Goal: Transaction & Acquisition: Obtain resource

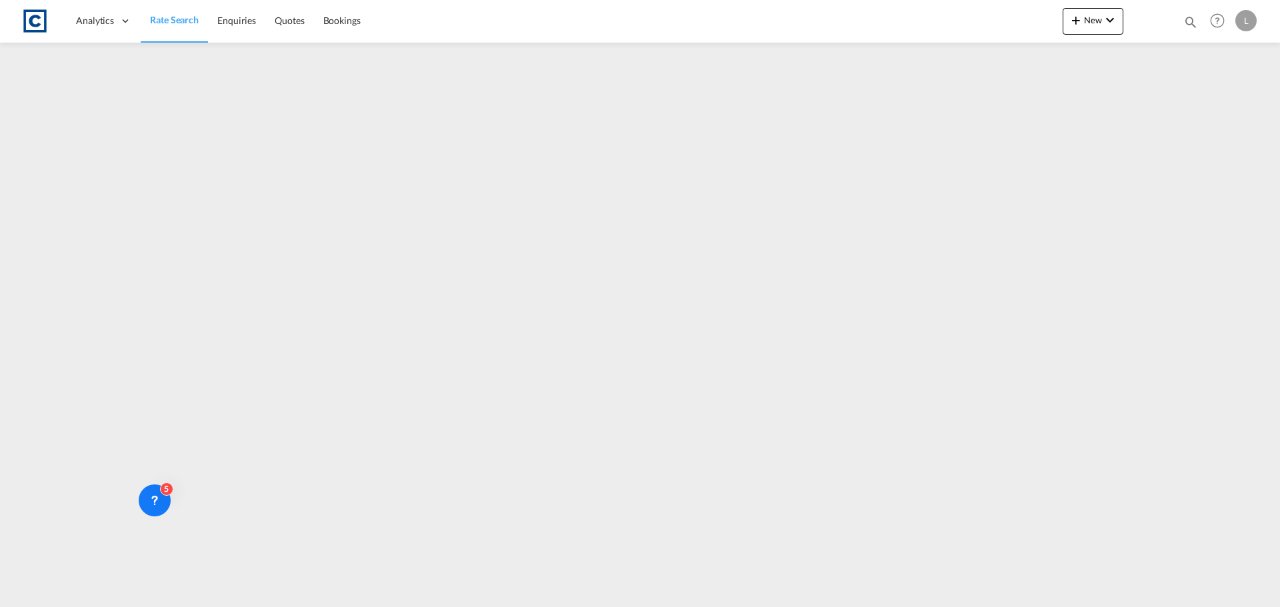
drag, startPoint x: 168, startPoint y: 23, endPoint x: 176, endPoint y: 3, distance: 21.5
click at [168, 23] on span "Rate Search" at bounding box center [174, 19] width 49 height 11
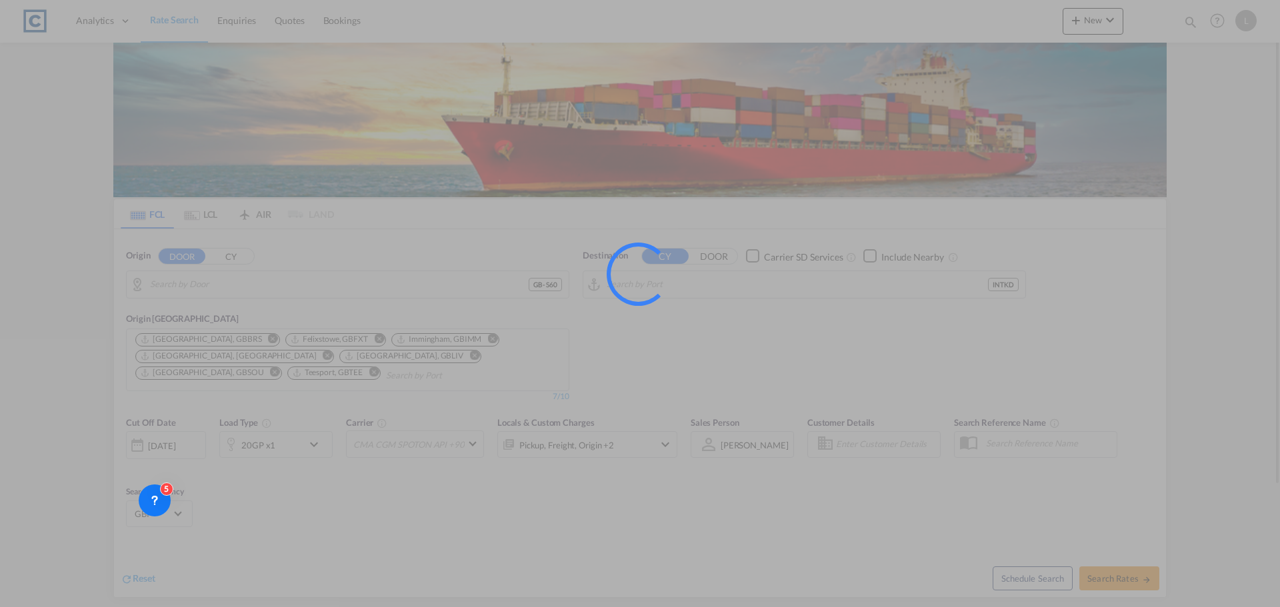
type input "GB-S60, [GEOGRAPHIC_DATA]"
type input "[GEOGRAPHIC_DATA], INTKD"
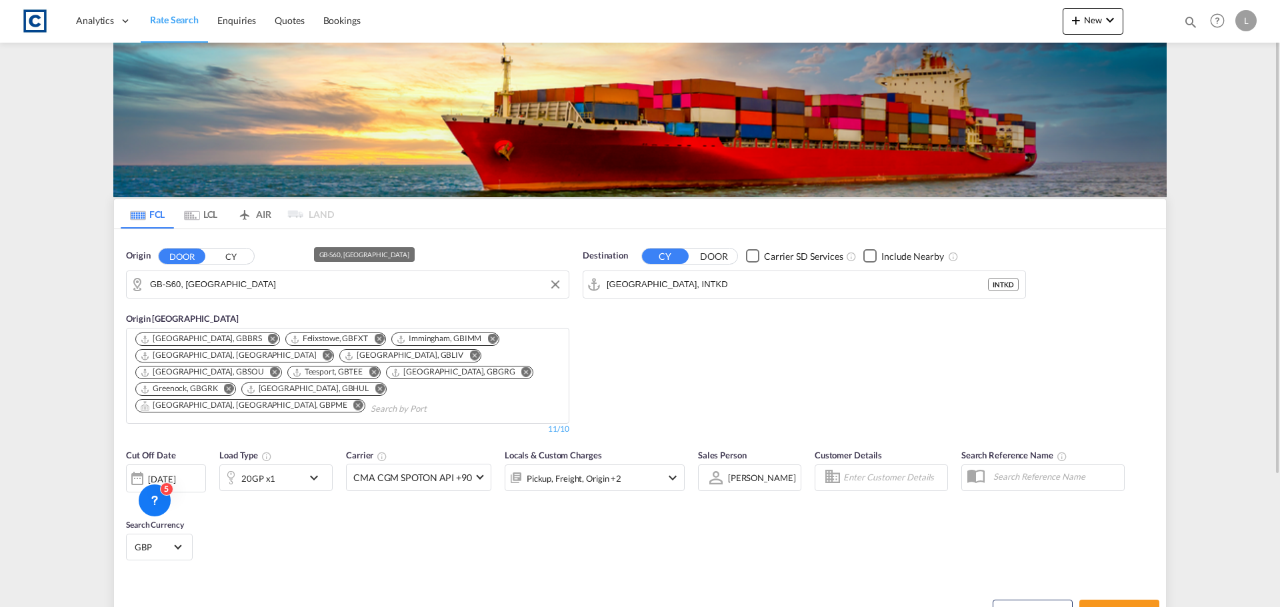
click at [208, 271] on div "GB-S60, [GEOGRAPHIC_DATA]" at bounding box center [347, 285] width 443 height 28
click at [207, 281] on input "GB-S60, [GEOGRAPHIC_DATA]" at bounding box center [356, 285] width 412 height 20
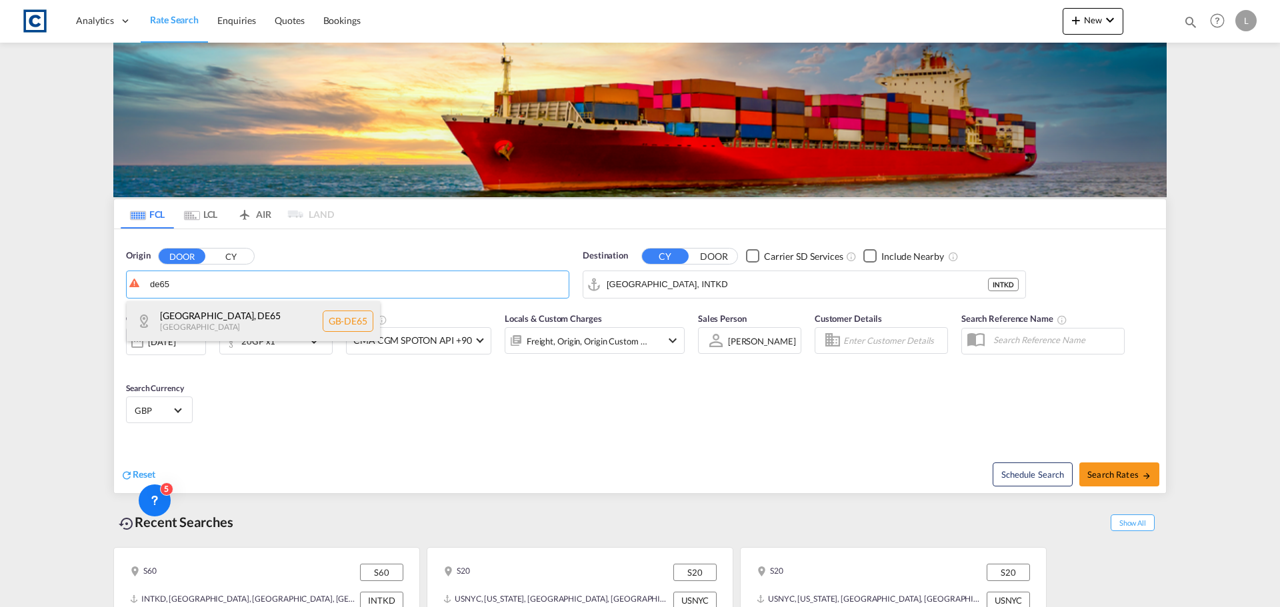
drag, startPoint x: 171, startPoint y: 308, endPoint x: 180, endPoint y: 308, distance: 8.7
click at [172, 308] on div "[GEOGRAPHIC_DATA] , DE65 [GEOGRAPHIC_DATA] [GEOGRAPHIC_DATA]-DE65" at bounding box center [253, 321] width 253 height 40
type input "GB-DE65, [GEOGRAPHIC_DATA]"
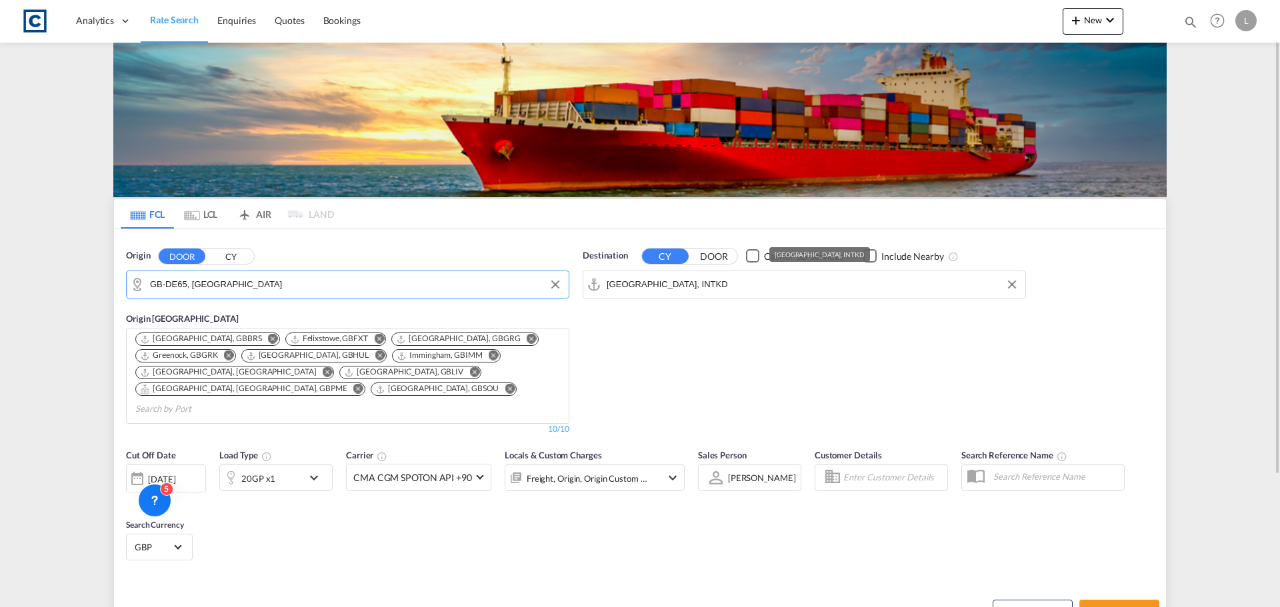
click at [721, 283] on input "[GEOGRAPHIC_DATA], INTKD" at bounding box center [813, 285] width 412 height 20
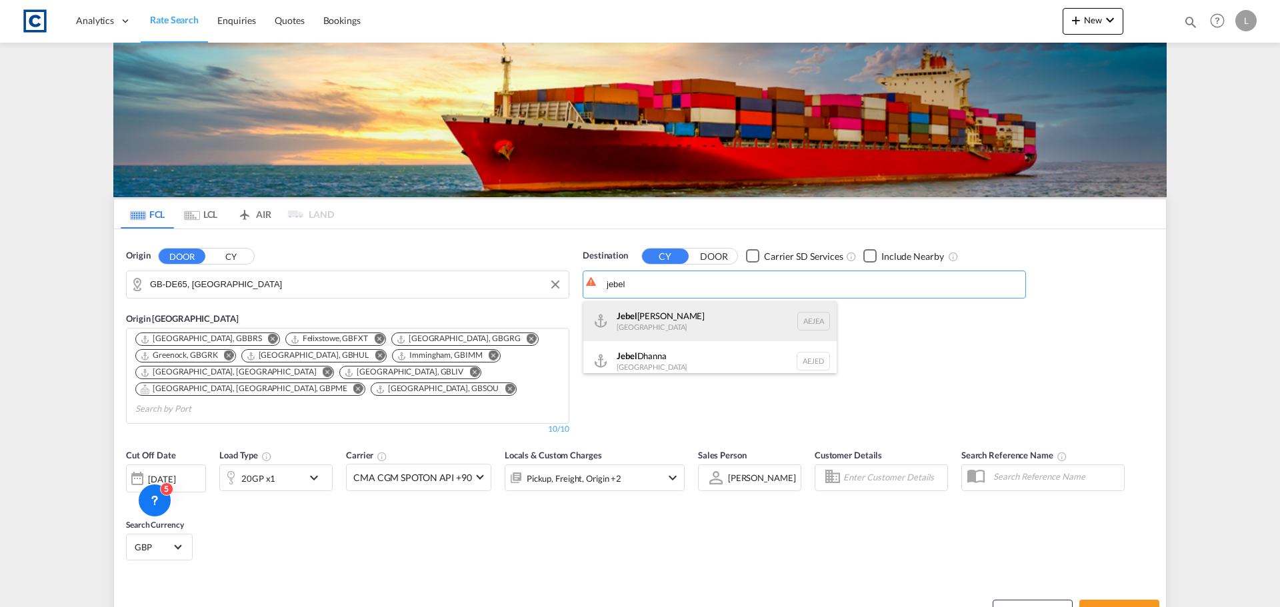
click at [671, 325] on div "[GEOGRAPHIC_DATA] [GEOGRAPHIC_DATA]" at bounding box center [709, 321] width 253 height 40
type input "[GEOGRAPHIC_DATA], [GEOGRAPHIC_DATA]"
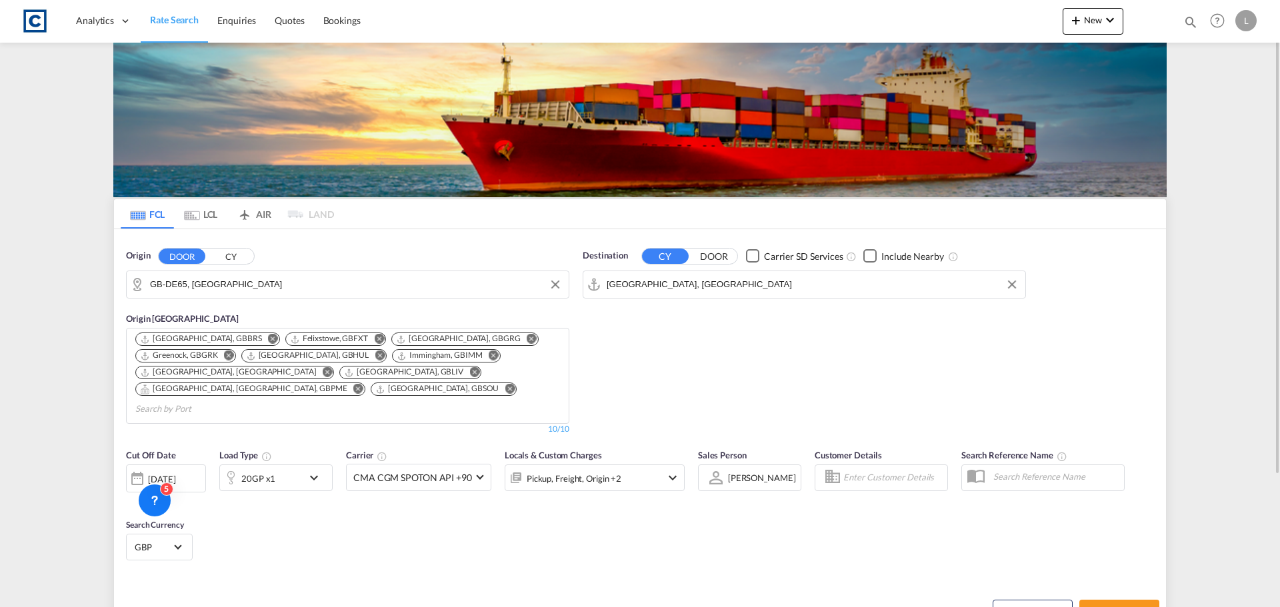
click at [663, 465] on div "Pickup, Freight, Origin +2" at bounding box center [595, 478] width 180 height 27
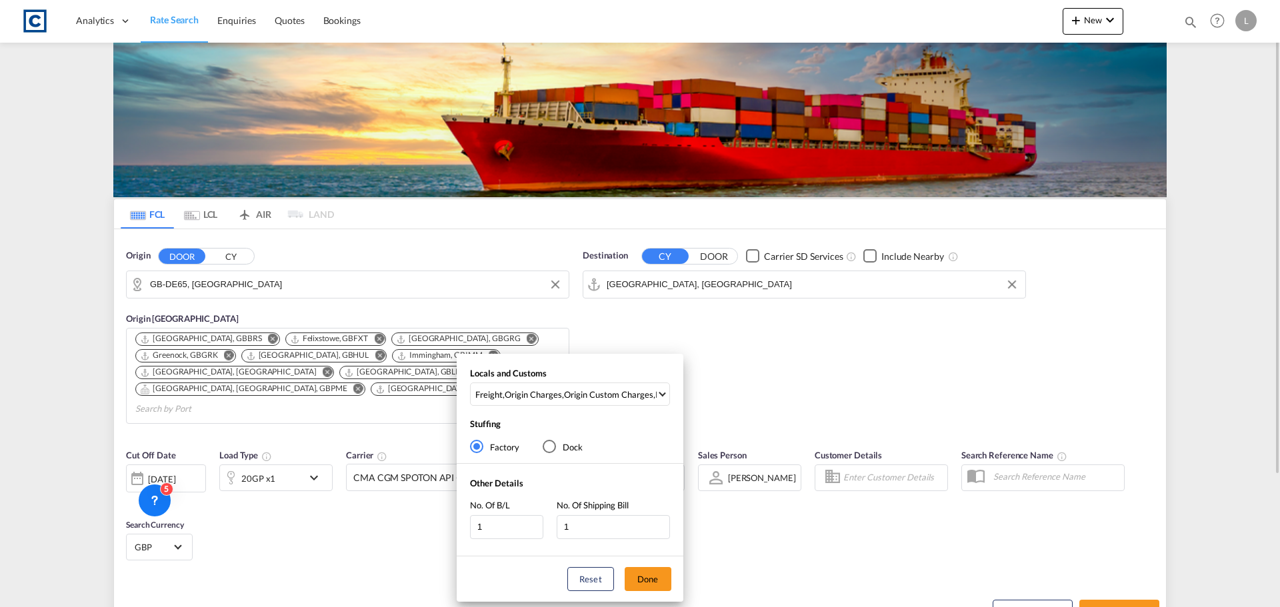
drag, startPoint x: 654, startPoint y: 579, endPoint x: 647, endPoint y: 580, distance: 7.5
click at [653, 579] on button "Done" at bounding box center [648, 579] width 47 height 24
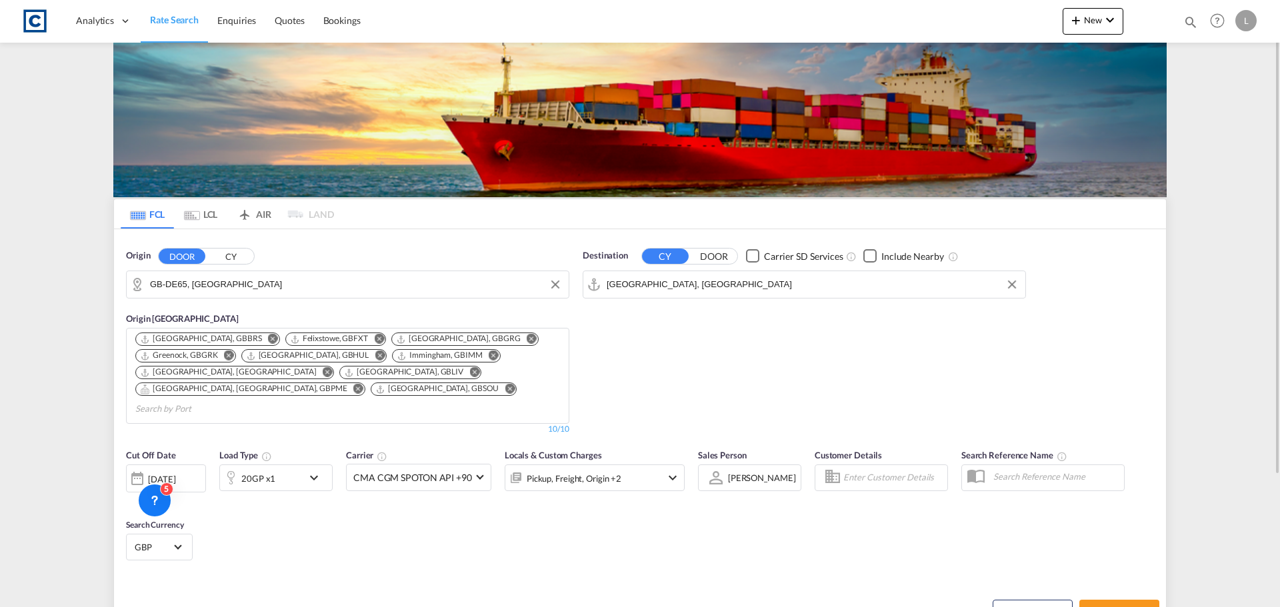
click at [157, 473] on div "[DATE]" at bounding box center [161, 479] width 27 height 12
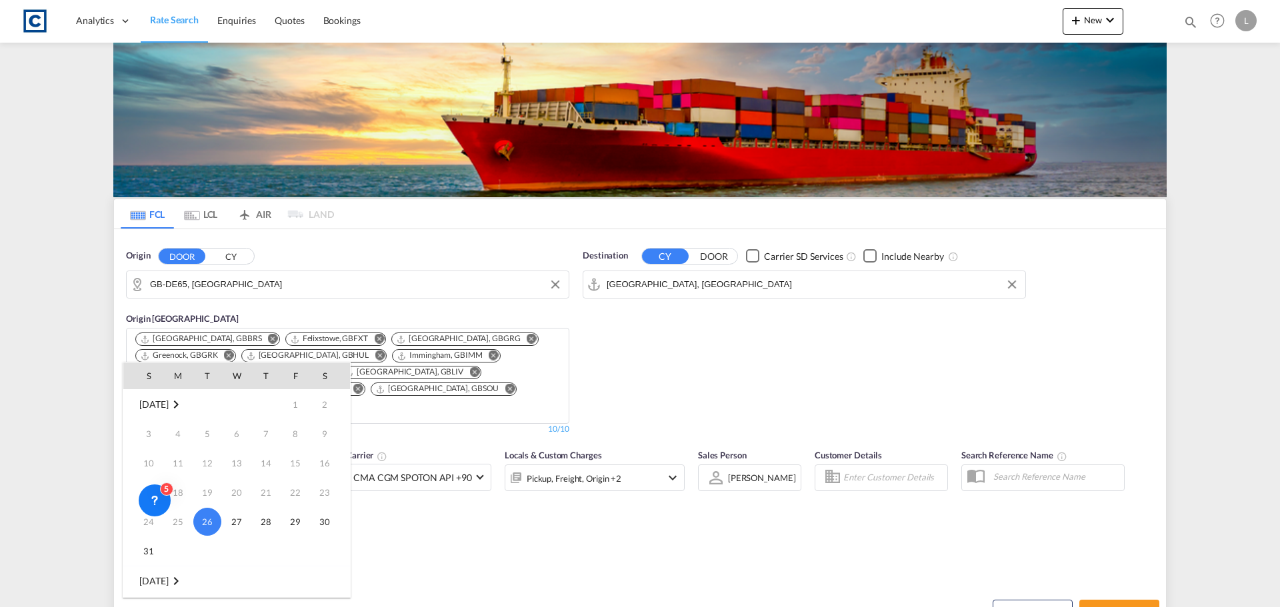
scroll to position [67, 0]
click at [170, 544] on span "1" at bounding box center [178, 544] width 27 height 27
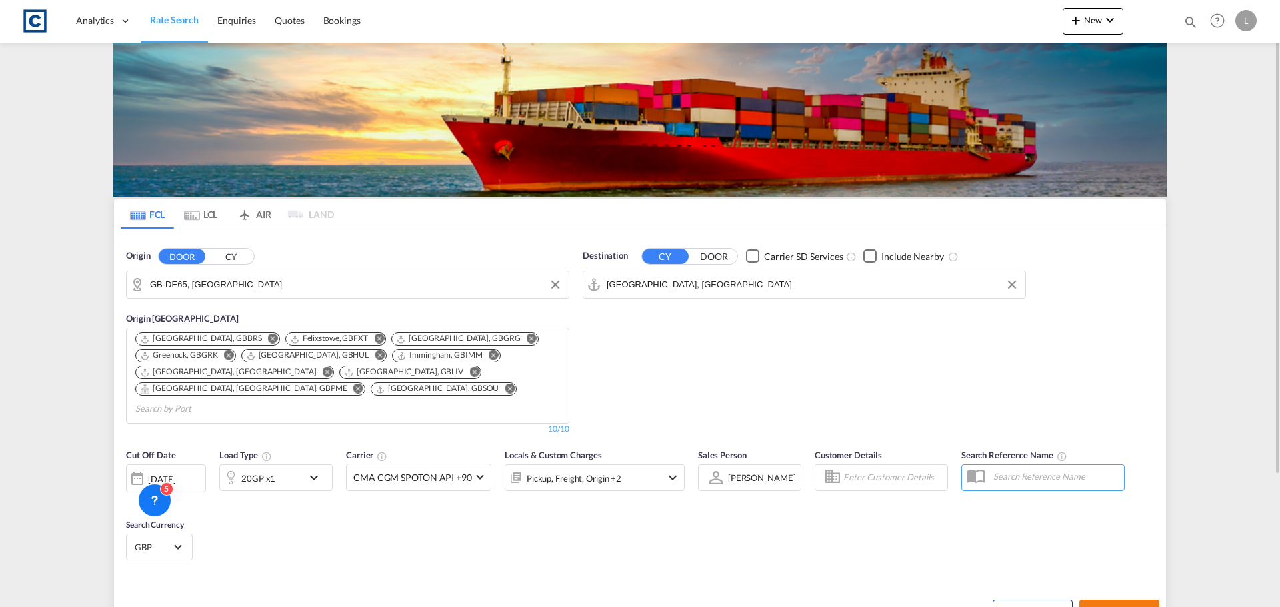
click at [1131, 600] on button "Search Rates" at bounding box center [1119, 612] width 80 height 24
type input "DE65 to AEJEA / [DATE]"
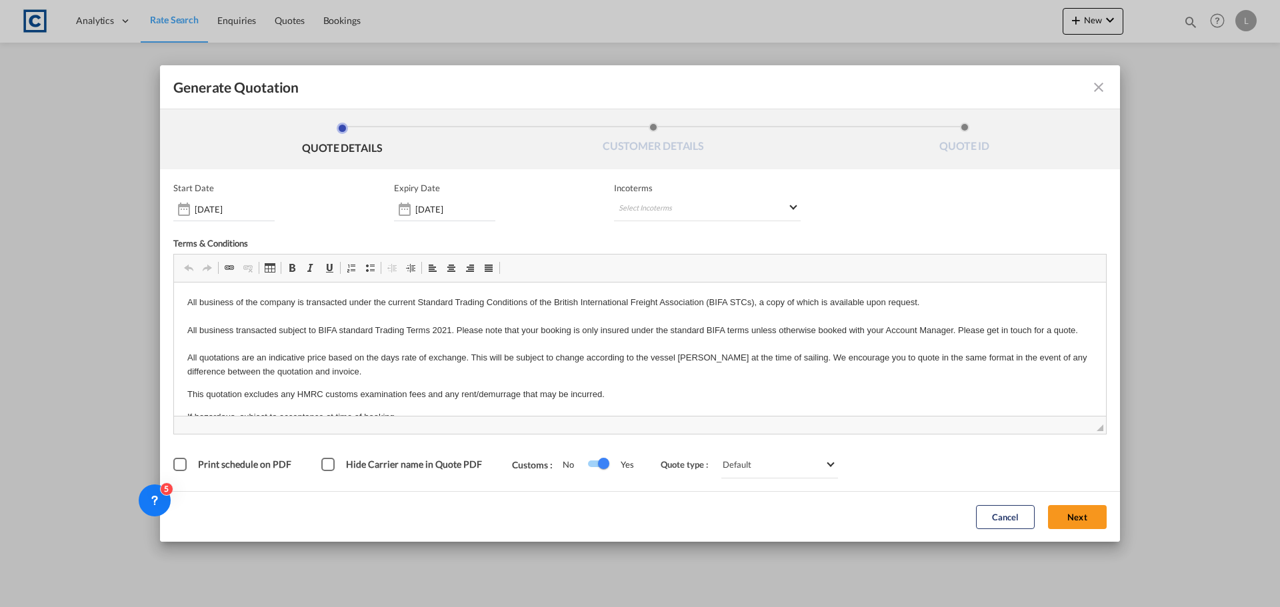
click at [1088, 521] on button "Next" at bounding box center [1077, 517] width 59 height 24
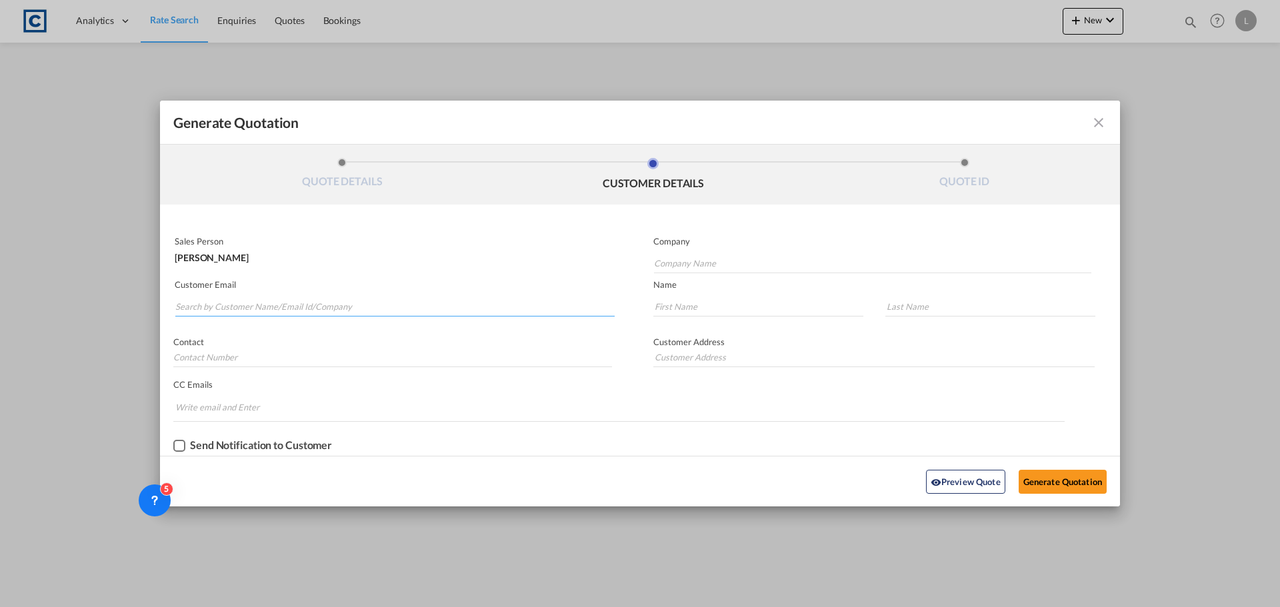
click at [305, 307] on input "Search by Customer Name/Email Id/Company" at bounding box center [394, 307] width 439 height 20
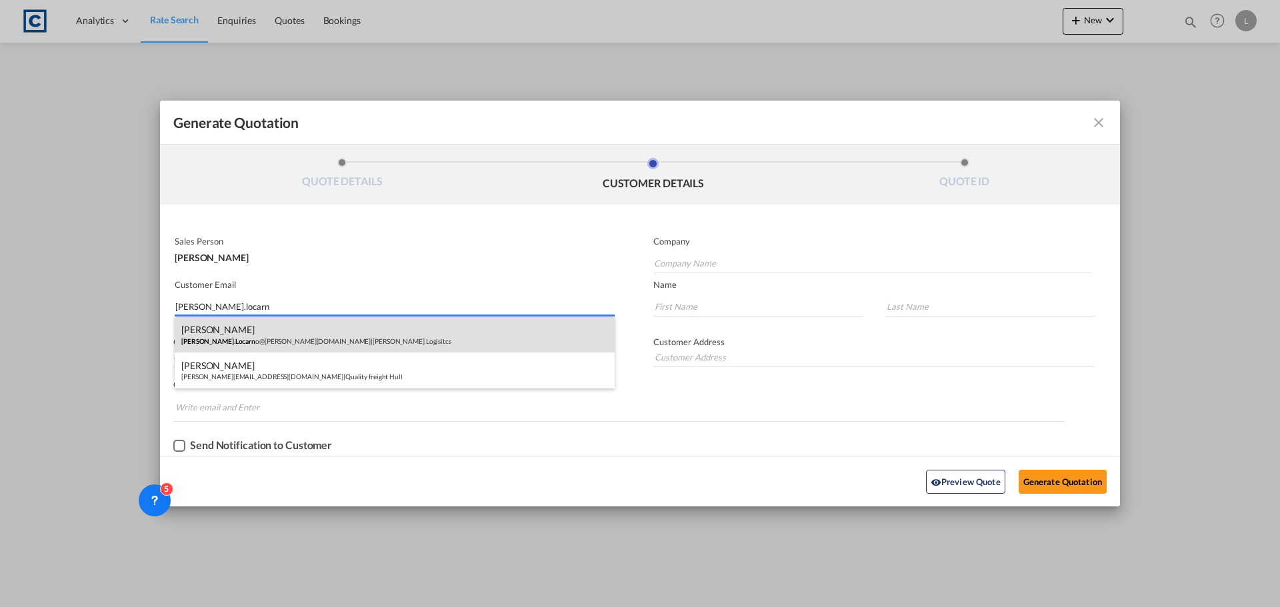
type input "[PERSON_NAME].locarn"
click at [331, 337] on div "[PERSON_NAME] [PERSON_NAME].Locarn o@[PERSON_NAME][DOMAIN_NAME] | [PERSON_NAME]…" at bounding box center [395, 335] width 440 height 36
type input "[PERSON_NAME] Logisitcs"
type input "[PERSON_NAME][EMAIL_ADDRESS][PERSON_NAME][DOMAIN_NAME]"
type input "[PERSON_NAME]"
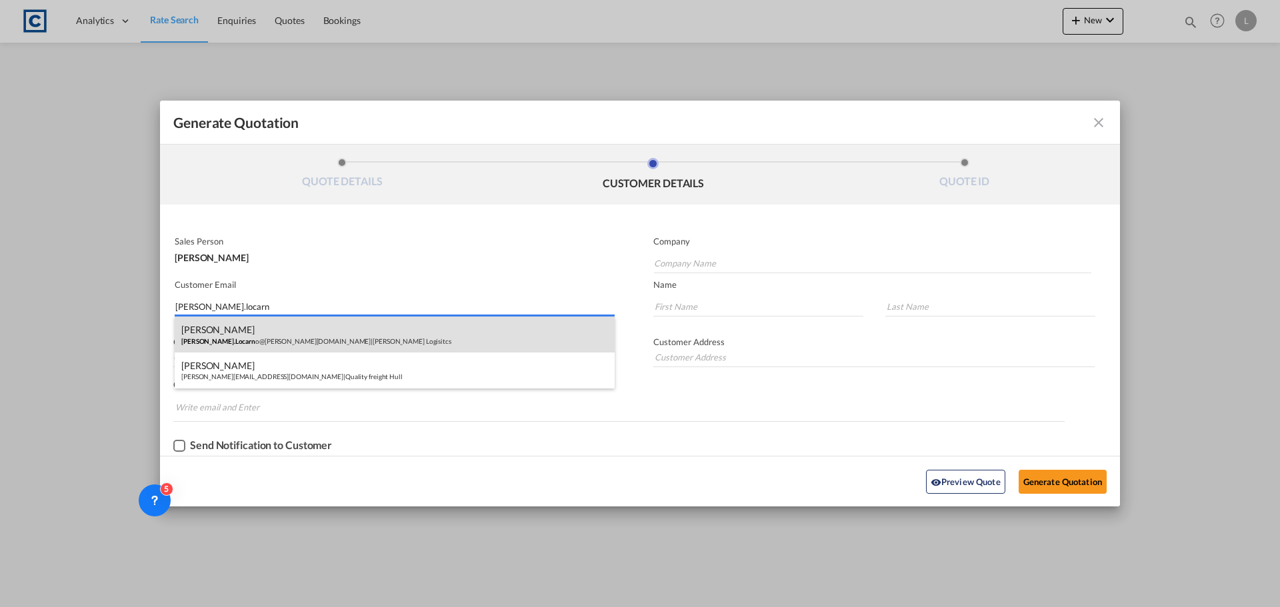
type input "Locarno"
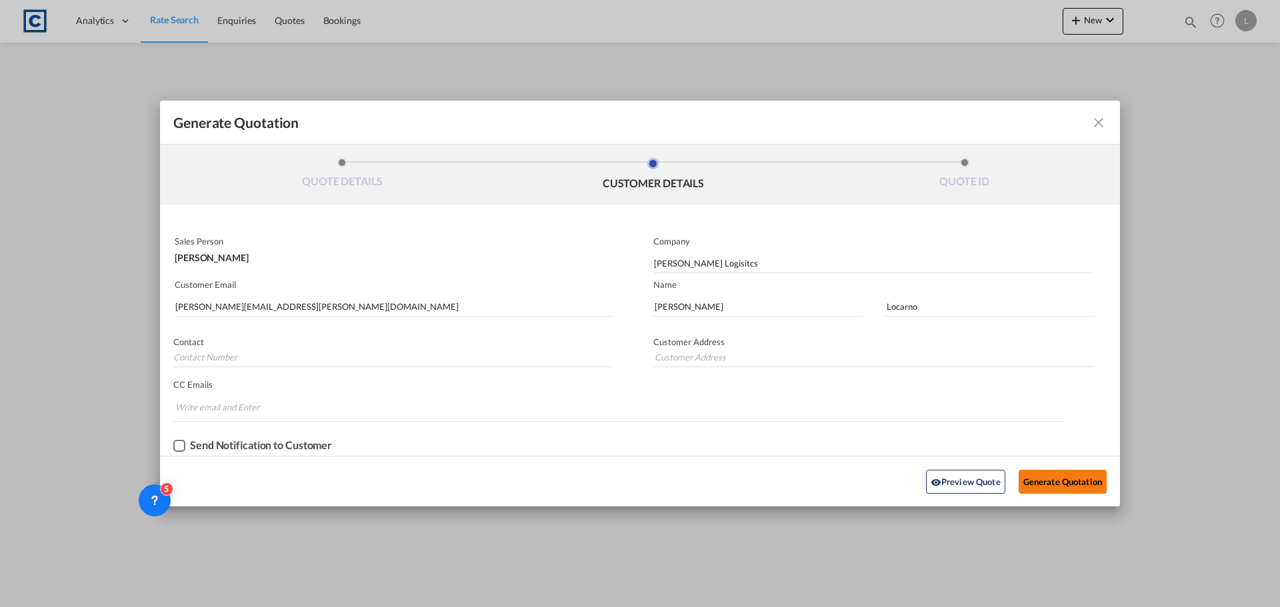
click at [1074, 478] on button "Generate Quotation" at bounding box center [1062, 482] width 88 height 24
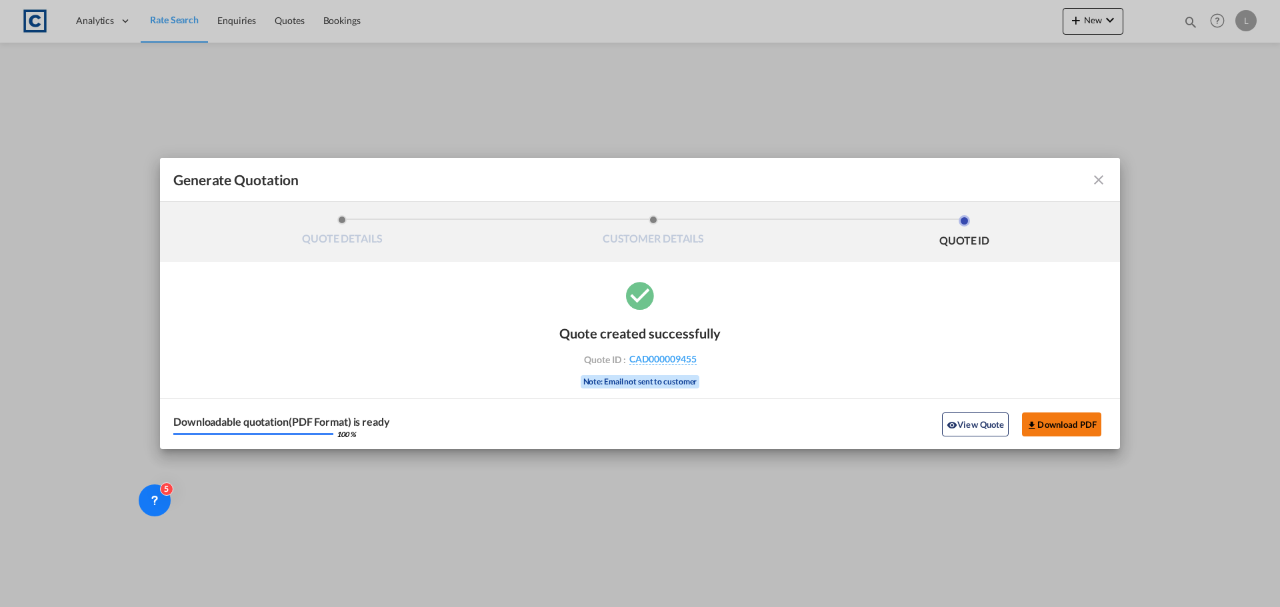
click at [1058, 423] on button "Download PDF" at bounding box center [1061, 425] width 79 height 24
click at [1102, 181] on md-icon "icon-close fg-AAA8AD cursor m-0" at bounding box center [1098, 180] width 16 height 16
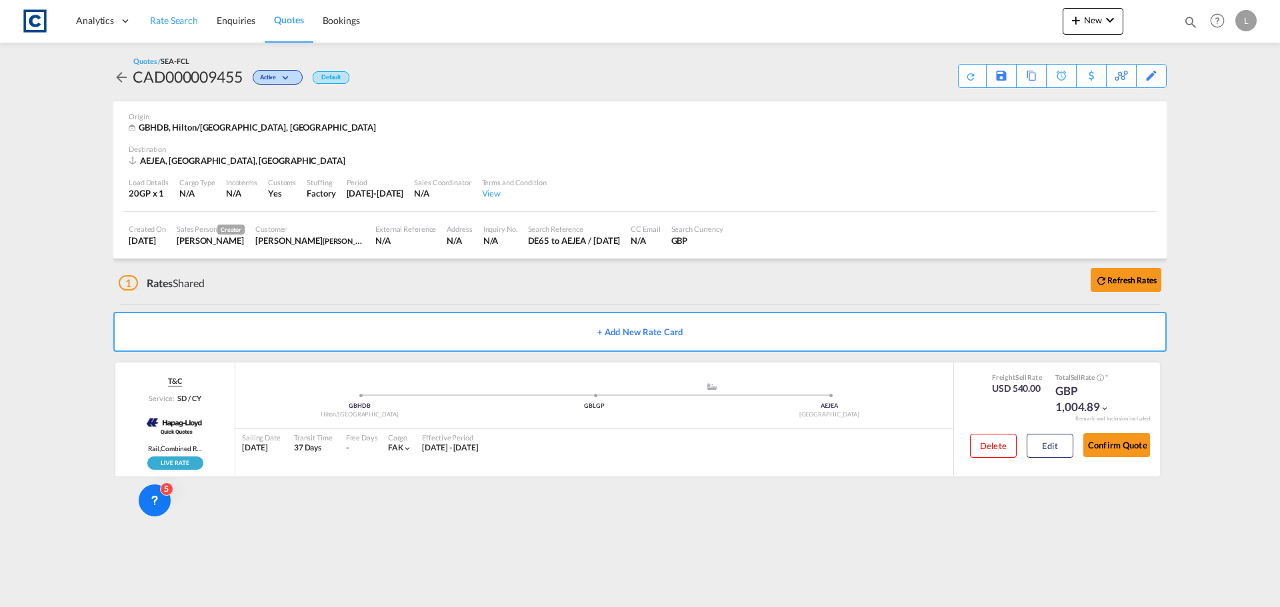
click at [155, 21] on span "Rate Search" at bounding box center [174, 20] width 48 height 11
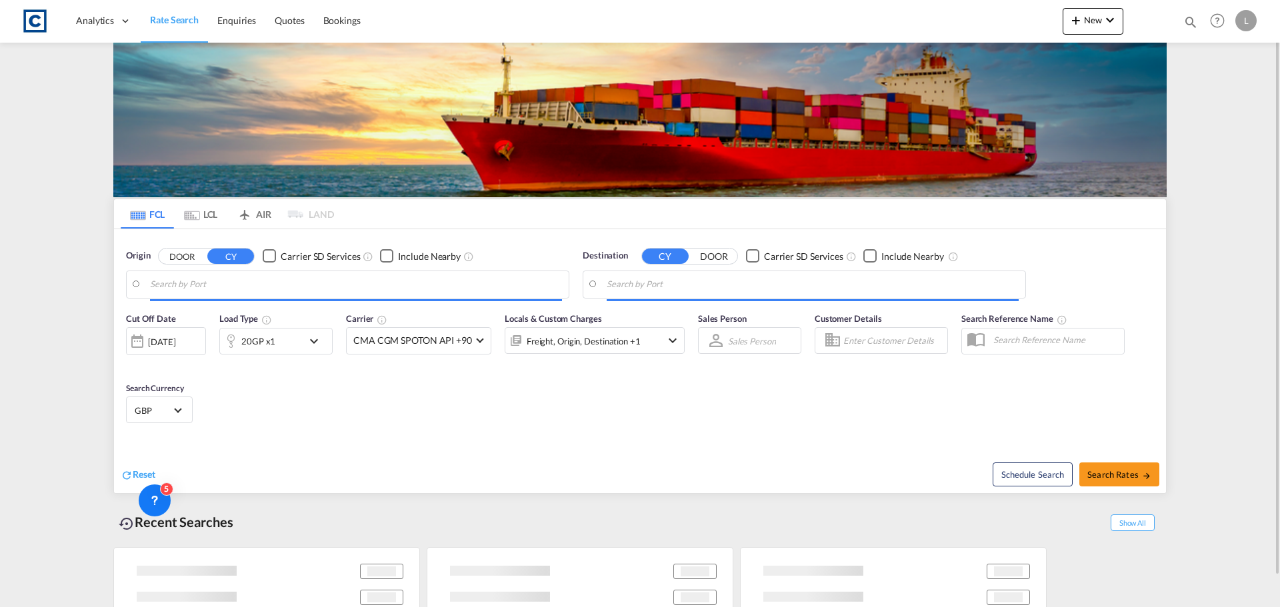
type input "GB-DE65, [GEOGRAPHIC_DATA]"
type input "[GEOGRAPHIC_DATA], [GEOGRAPHIC_DATA]"
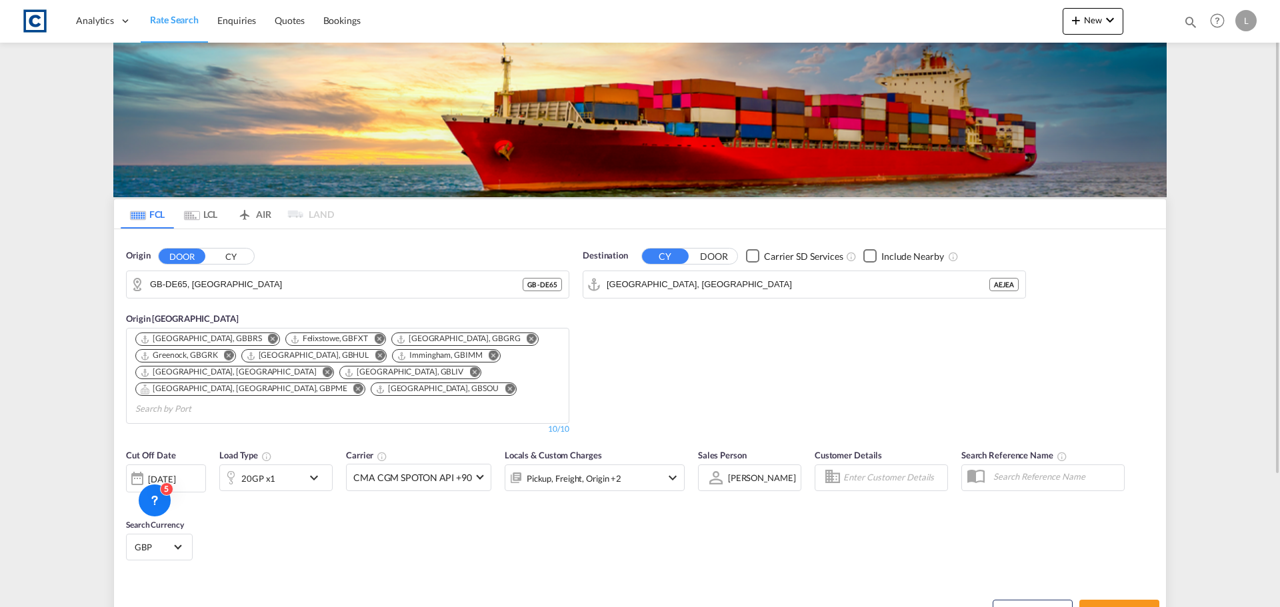
click at [175, 473] on div "[DATE]" at bounding box center [161, 479] width 27 height 12
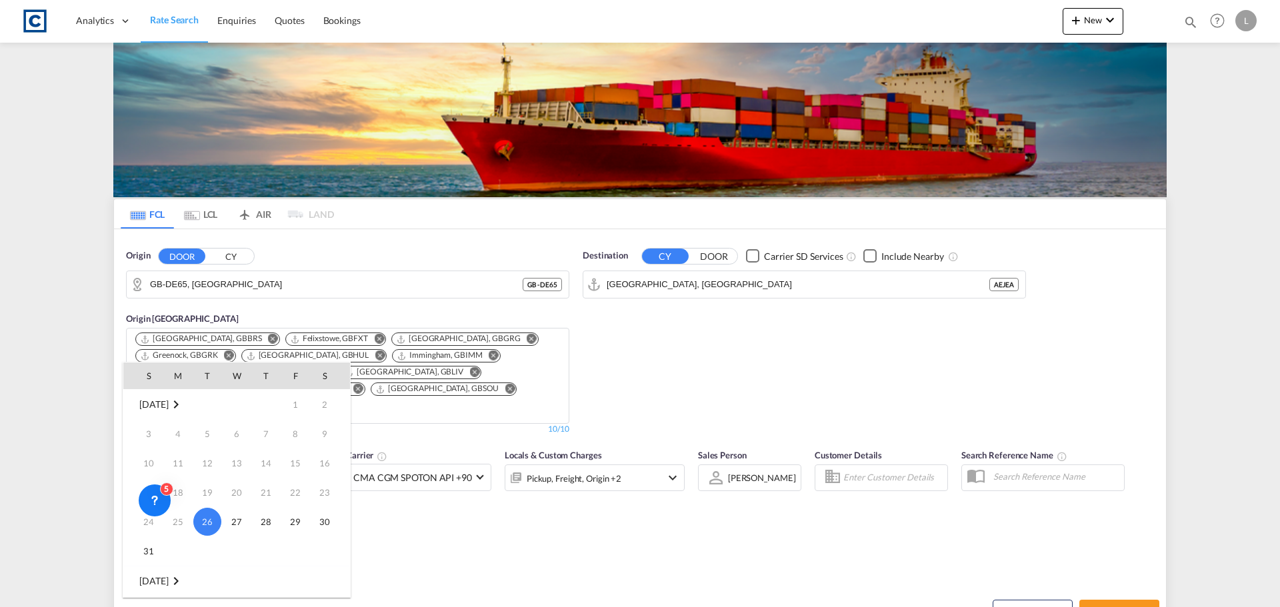
click at [641, 513] on div at bounding box center [640, 303] width 1280 height 607
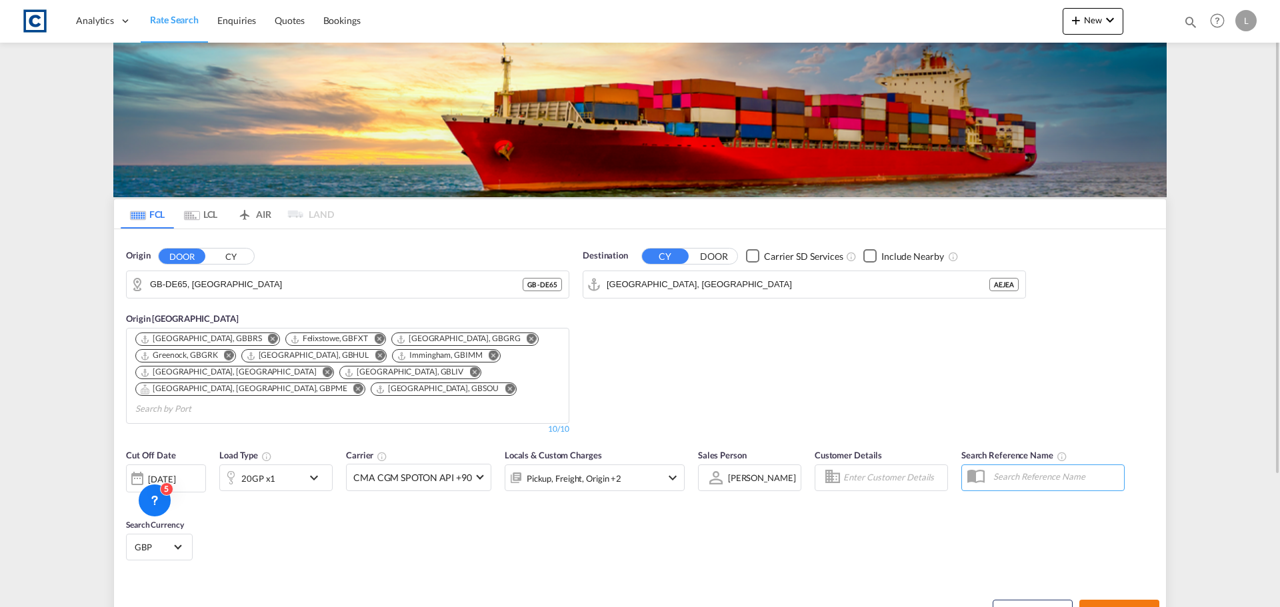
click at [1122, 600] on button "Search Rates" at bounding box center [1119, 612] width 80 height 24
type input "DE65 to AEJEA / [DATE]"
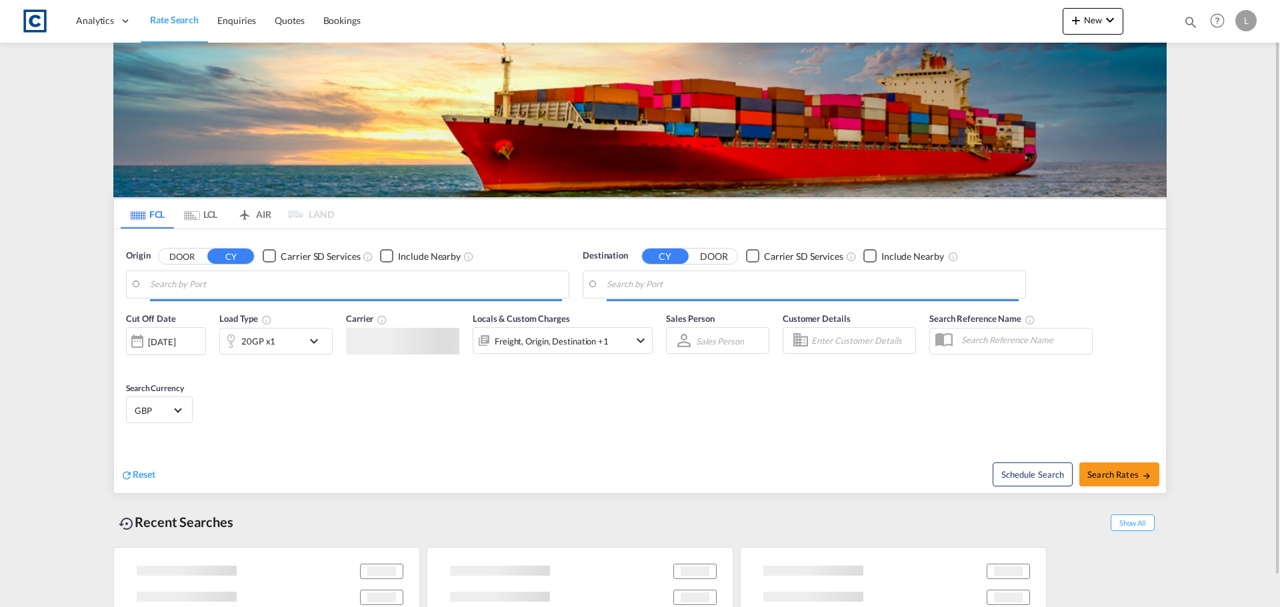
type input "GB-DE65, [GEOGRAPHIC_DATA]"
type input "[GEOGRAPHIC_DATA], [GEOGRAPHIC_DATA]"
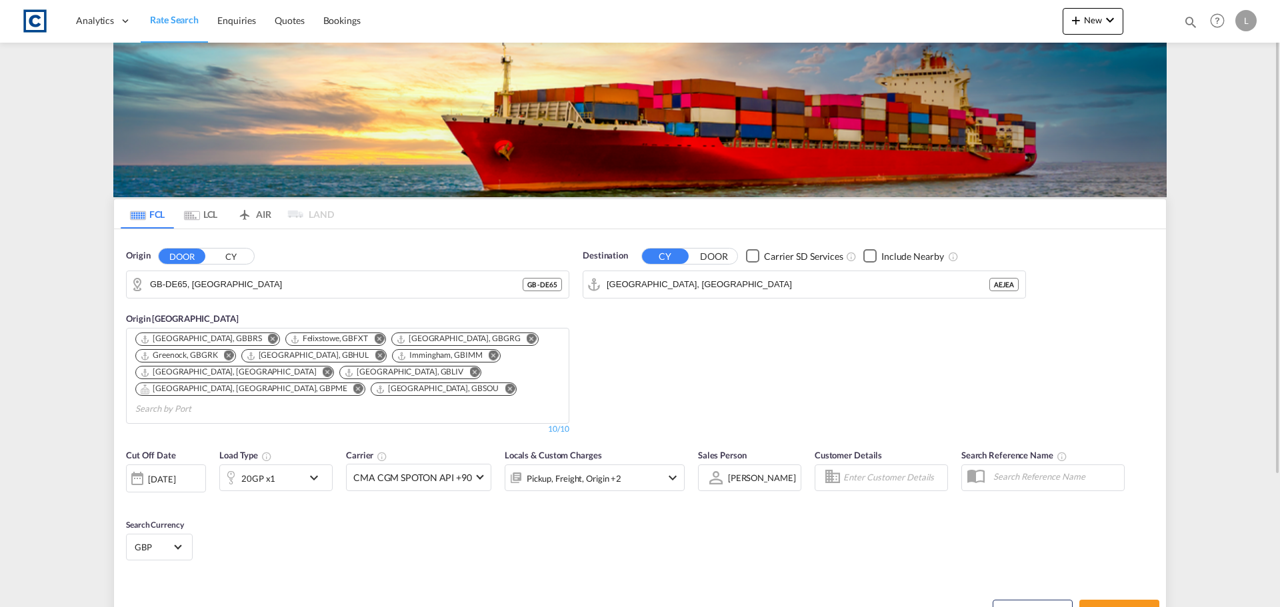
click at [151, 469] on div "[DATE]" at bounding box center [166, 479] width 80 height 28
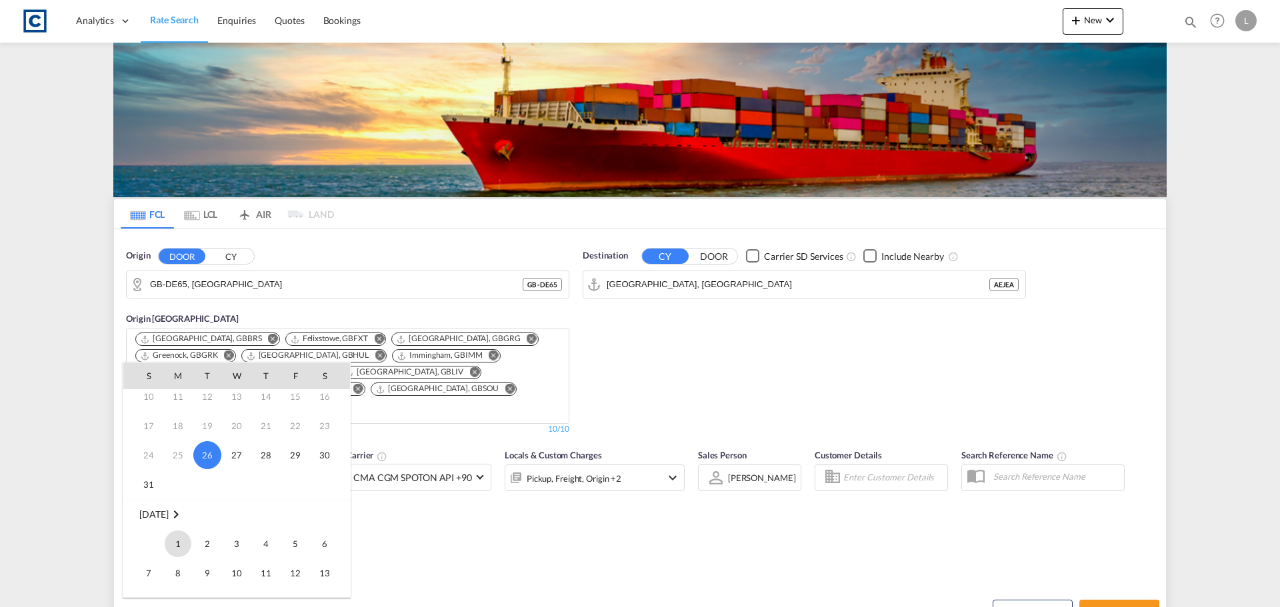
click at [174, 543] on span "1" at bounding box center [178, 544] width 27 height 27
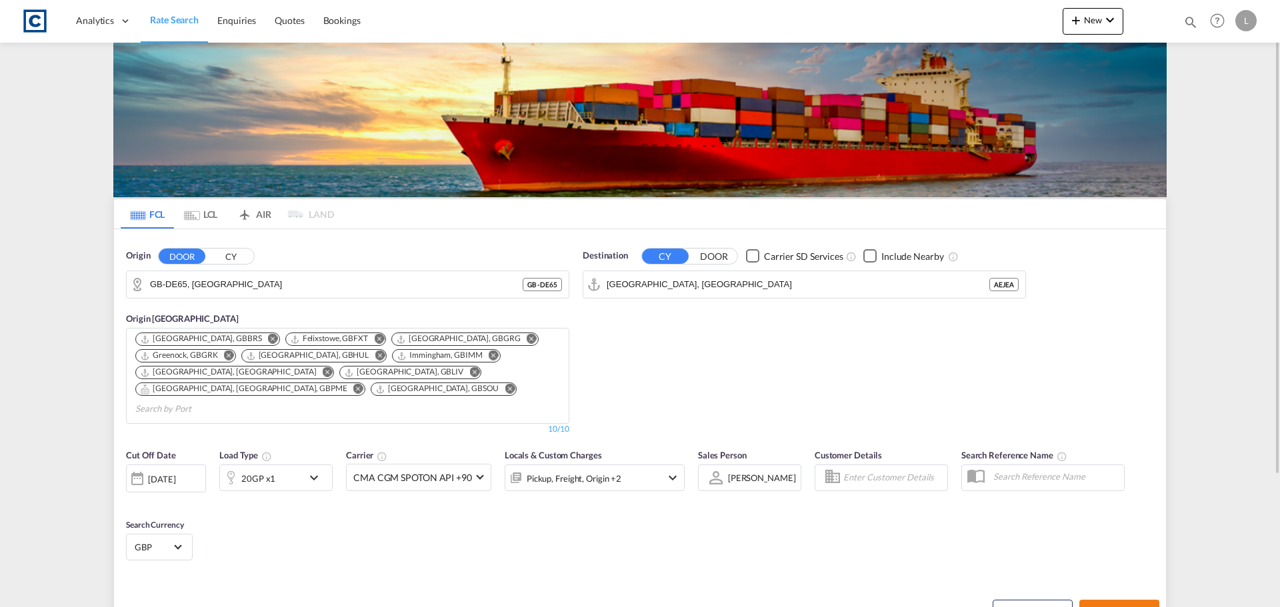
click at [1134, 607] on span "Search Rates" at bounding box center [1119, 612] width 64 height 11
type input "DE65 to AEJEA / [DATE]"
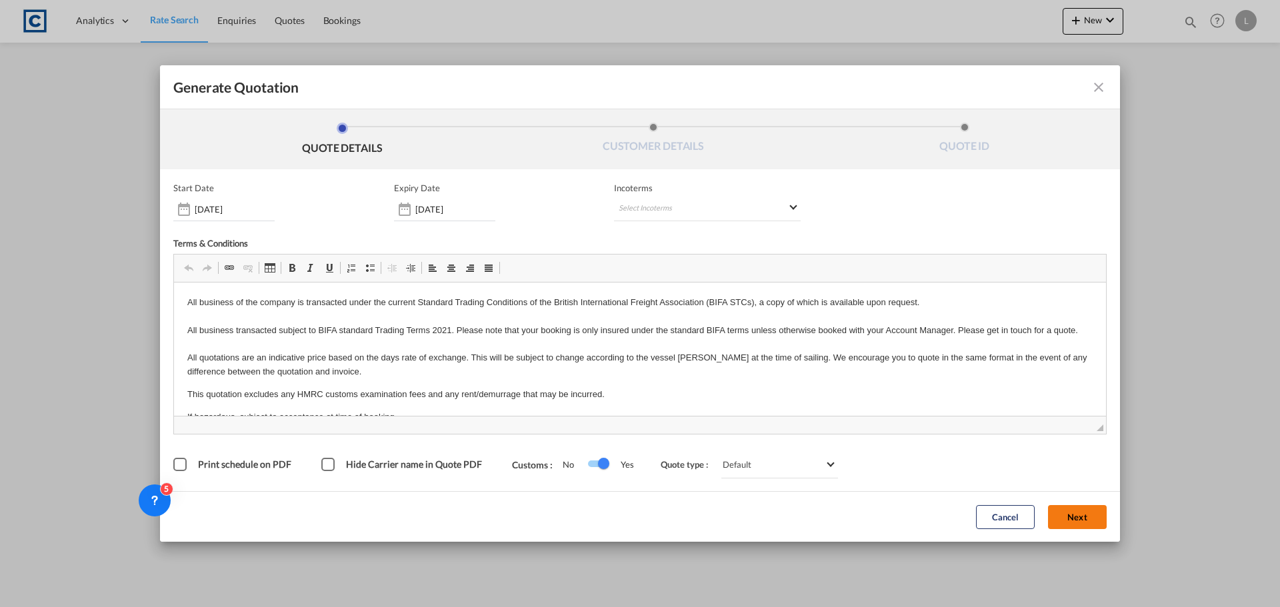
click at [1080, 510] on button "Next" at bounding box center [1077, 517] width 59 height 24
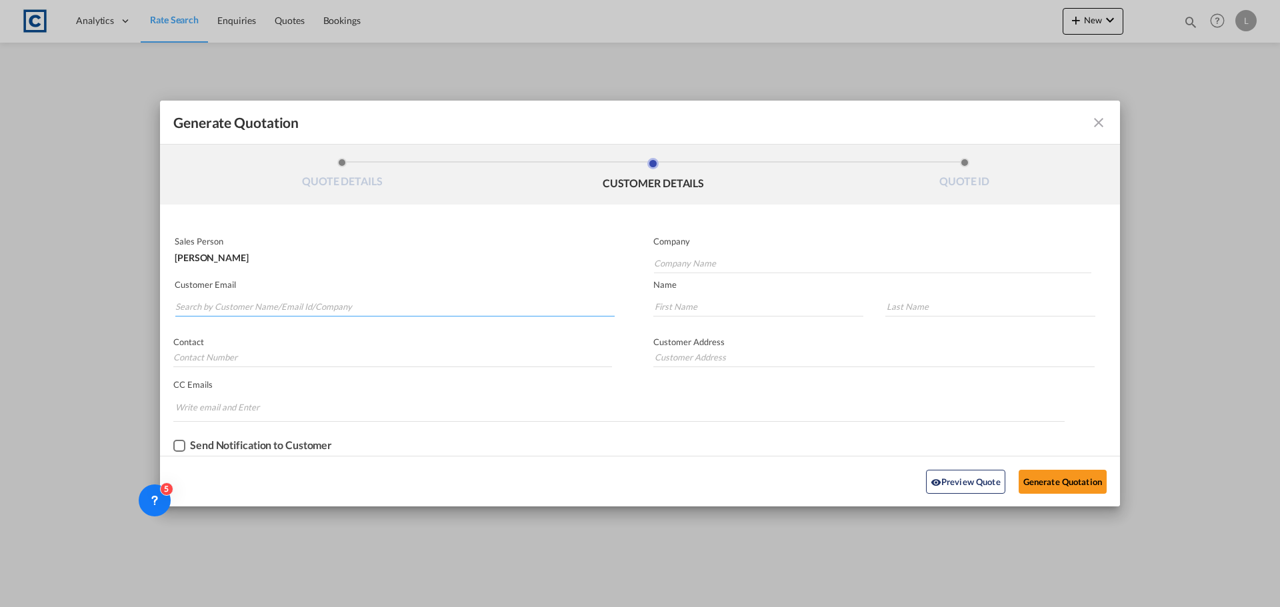
click at [270, 312] on input "Search by Customer Name/Email Id/Company" at bounding box center [394, 307] width 439 height 20
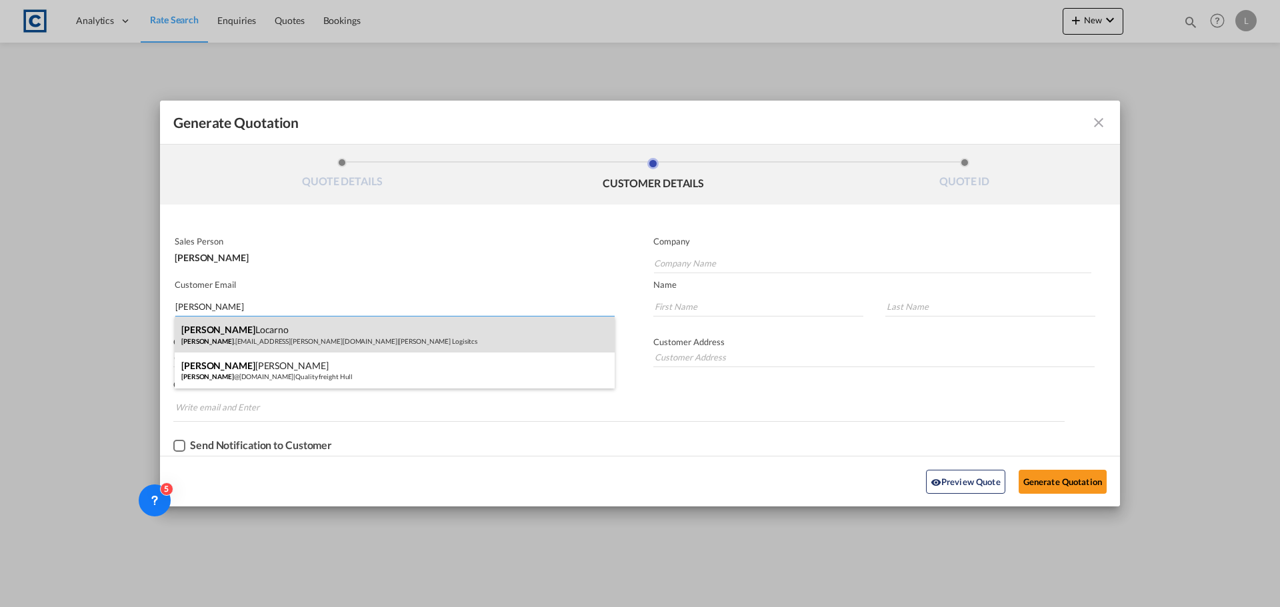
type input "[PERSON_NAME]"
click at [270, 333] on div "Andrea Locarno Andrea .Locarno@gruber-logistics.com | Gruber Logisitcs" at bounding box center [395, 335] width 440 height 36
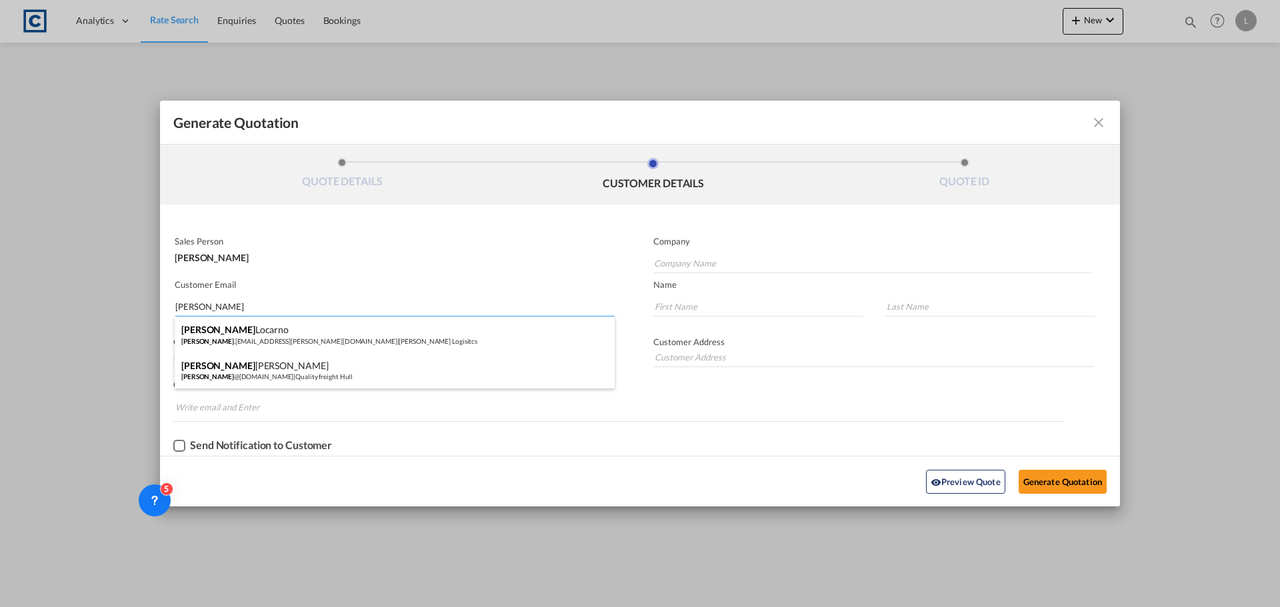
type input "[PERSON_NAME] Logisitcs"
type input "[PERSON_NAME][EMAIL_ADDRESS][PERSON_NAME][DOMAIN_NAME]"
type input "[PERSON_NAME]"
type input "Locarno"
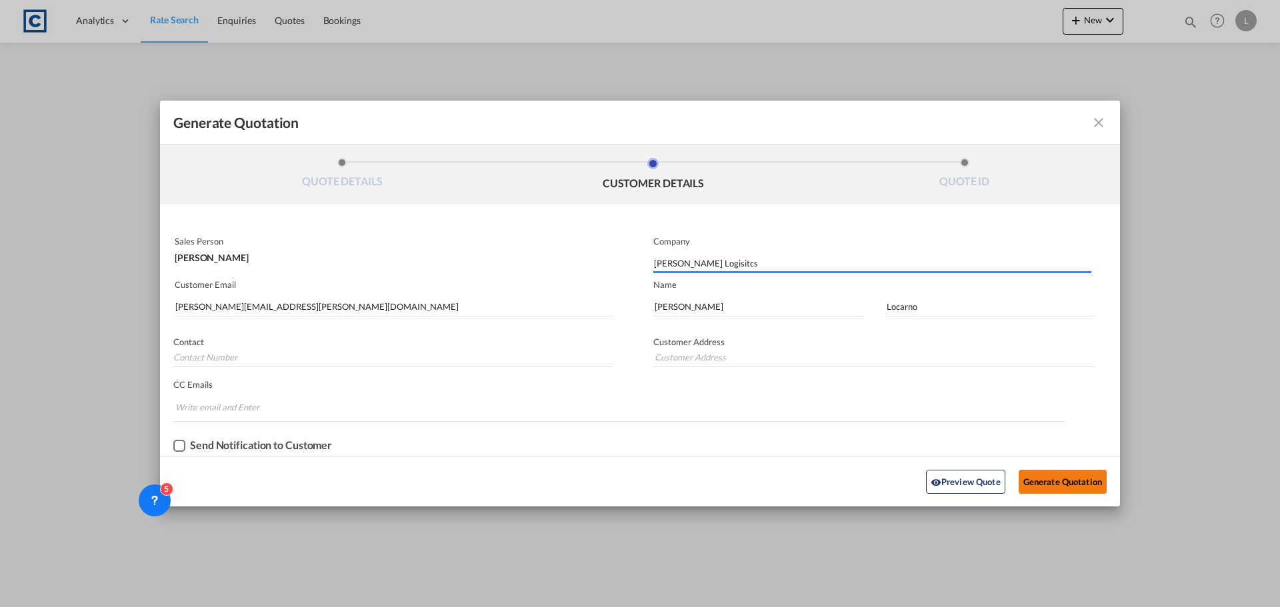
click at [1040, 482] on button "Generate Quotation" at bounding box center [1062, 482] width 88 height 24
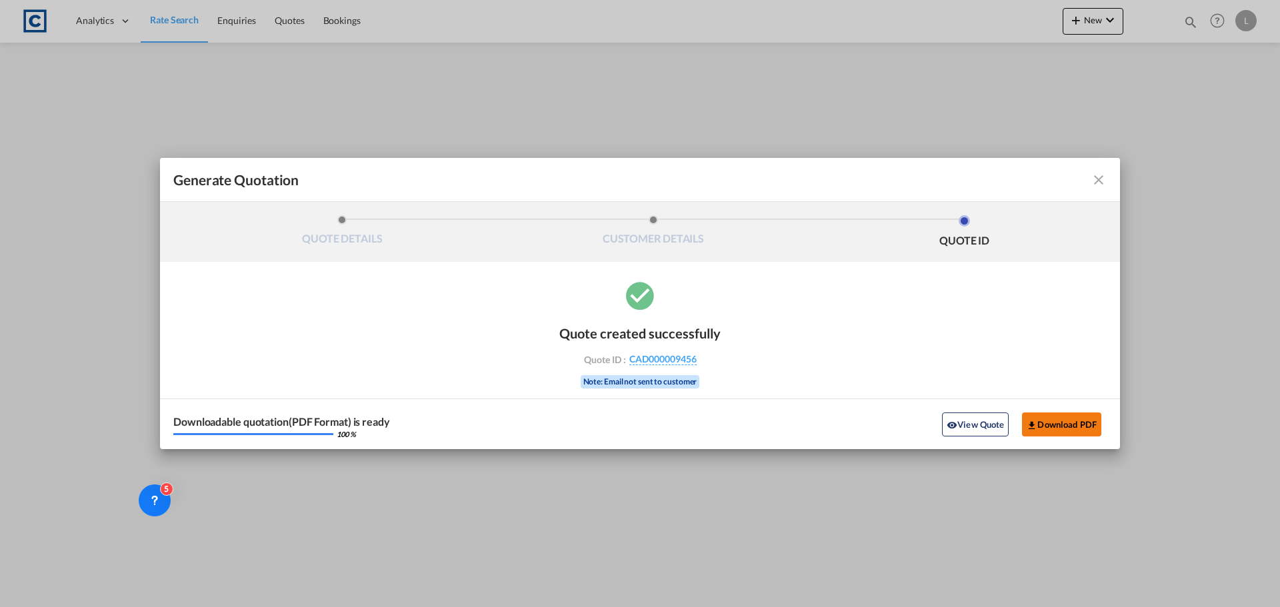
click at [1080, 425] on button "Download PDF" at bounding box center [1061, 425] width 79 height 24
drag, startPoint x: 1114, startPoint y: 187, endPoint x: 1098, endPoint y: 182, distance: 16.2
click at [1113, 187] on md-toolbar "Generate Quotation" at bounding box center [640, 180] width 960 height 44
click at [1098, 181] on md-icon "icon-close fg-AAA8AD cursor m-0" at bounding box center [1098, 180] width 16 height 16
